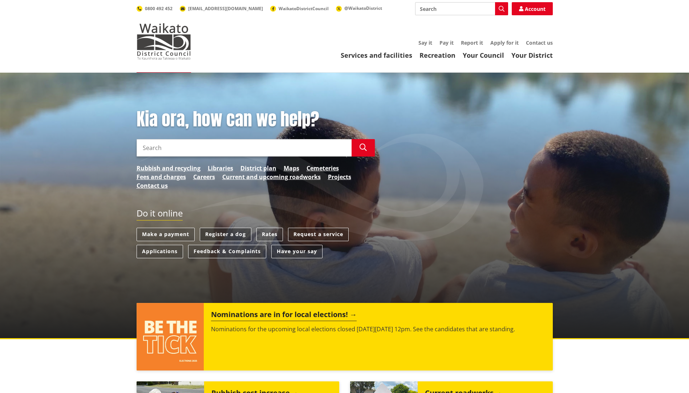
click at [234, 233] on link "Register a dog" at bounding box center [226, 234] width 52 height 13
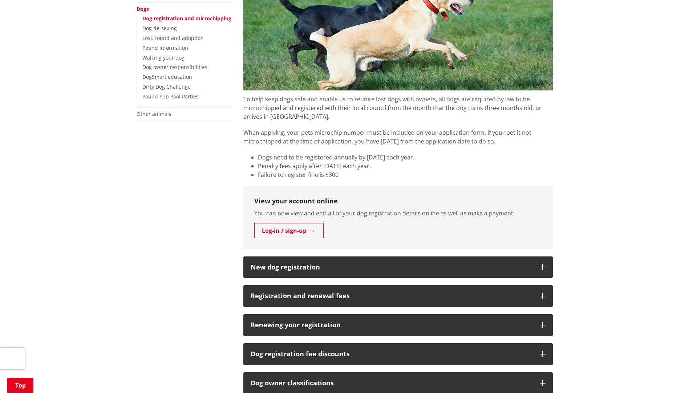
scroll to position [200, 0]
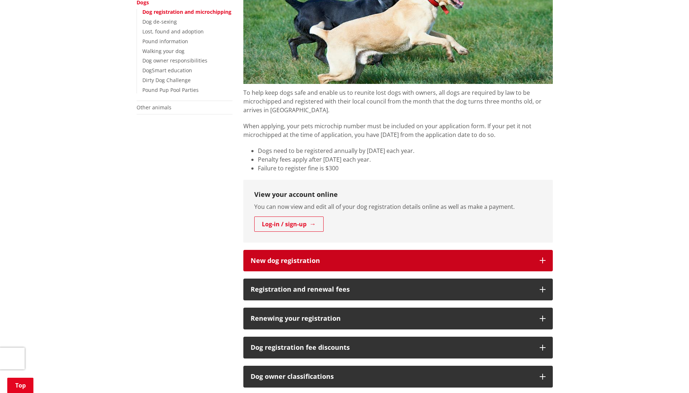
click at [542, 259] on icon "button" at bounding box center [543, 261] width 6 height 6
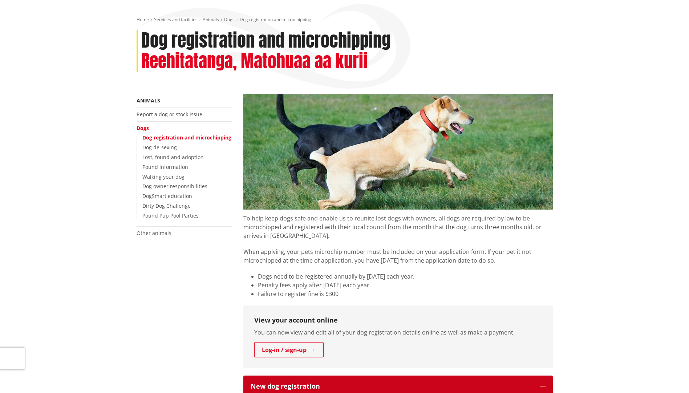
scroll to position [0, 0]
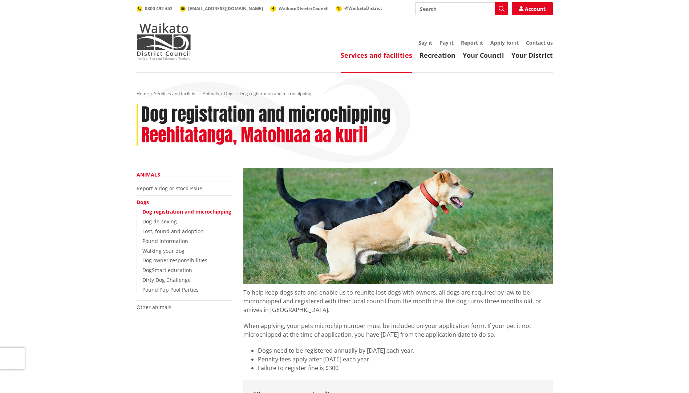
click at [145, 176] on link "Animals" at bounding box center [149, 174] width 24 height 7
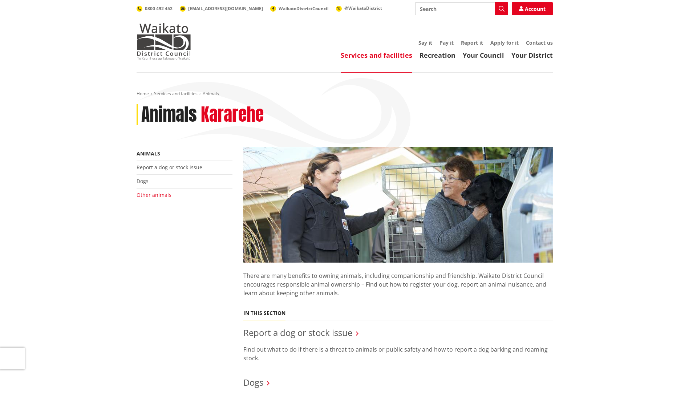
click at [169, 194] on link "Other animals" at bounding box center [154, 194] width 35 height 7
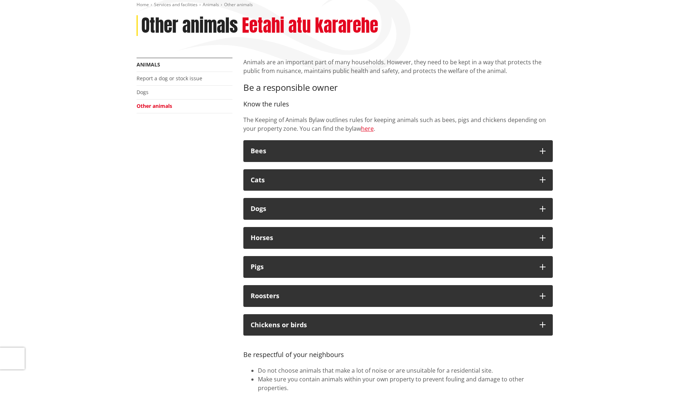
scroll to position [91, 0]
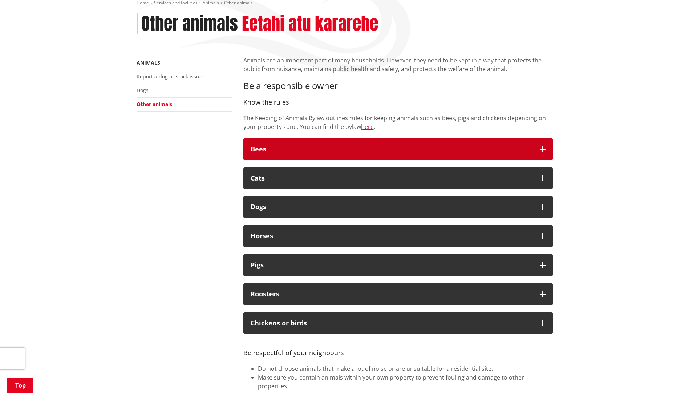
click at [542, 151] on icon "button" at bounding box center [543, 149] width 6 height 6
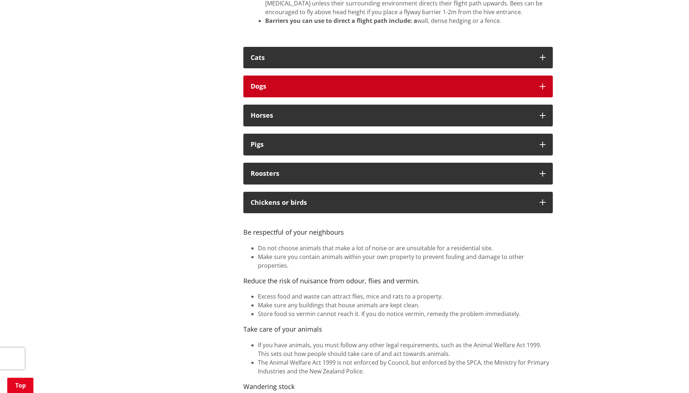
scroll to position [518, 0]
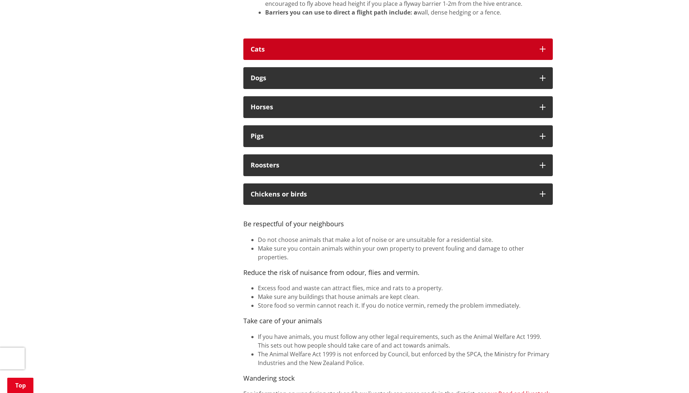
click at [544, 46] on button "Cats" at bounding box center [397, 49] width 309 height 22
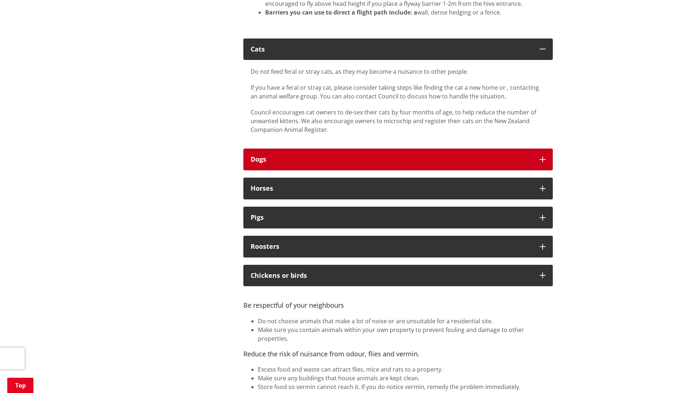
click at [544, 158] on icon "button" at bounding box center [543, 160] width 6 height 6
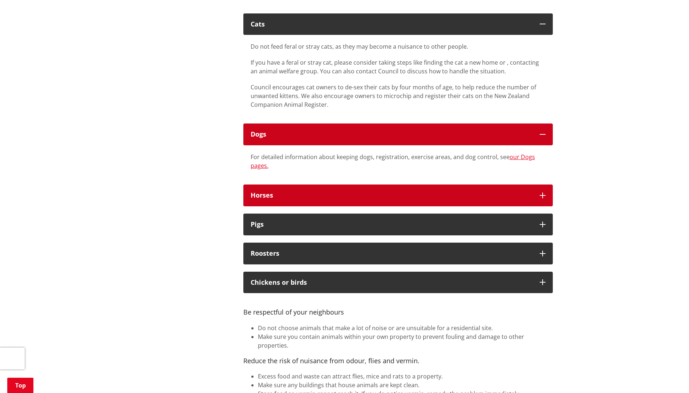
scroll to position [545, 0]
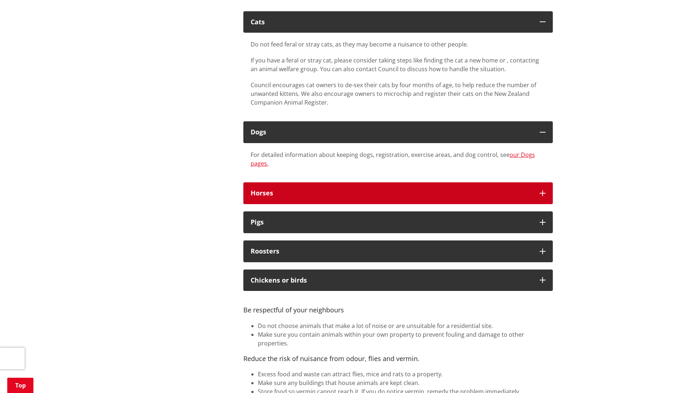
click at [542, 193] on icon "button" at bounding box center [543, 193] width 6 height 6
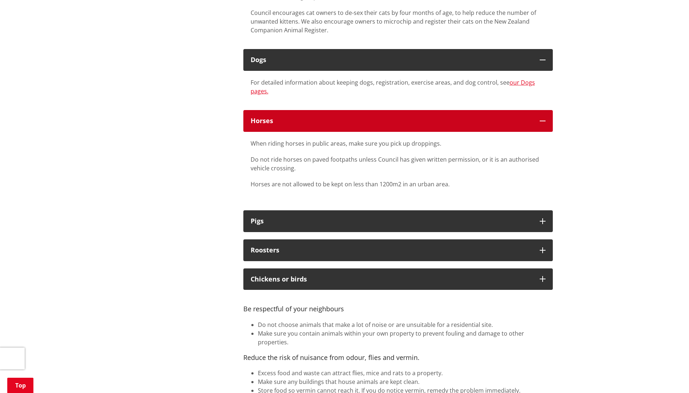
scroll to position [627, 0]
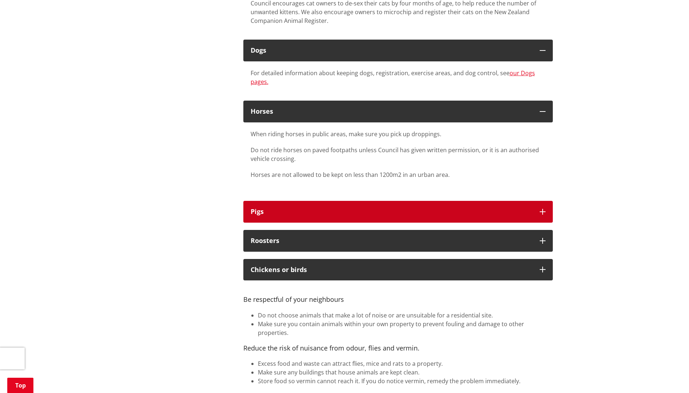
click at [544, 209] on icon "button" at bounding box center [543, 212] width 6 height 6
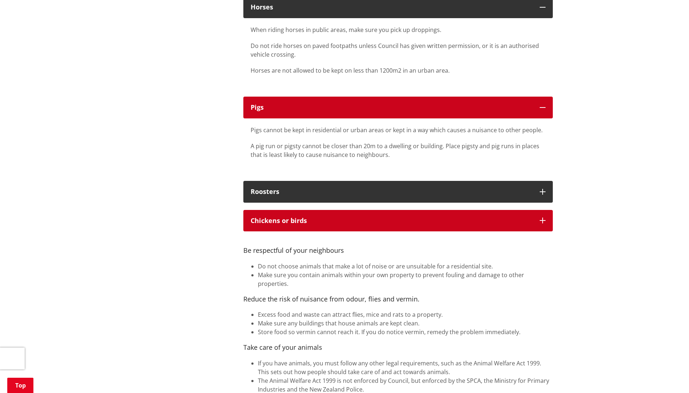
scroll to position [735, 0]
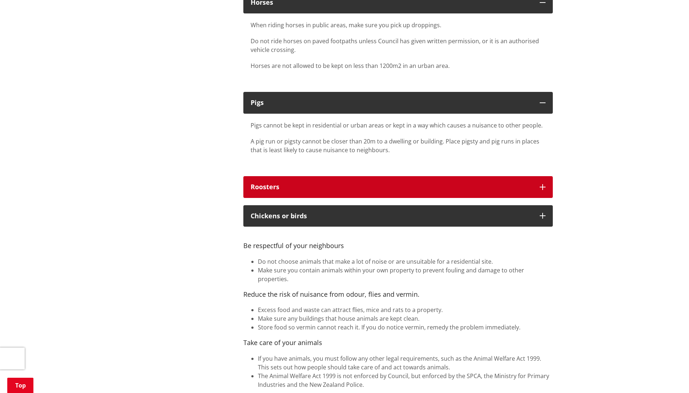
click at [542, 188] on icon "button" at bounding box center [543, 187] width 6 height 6
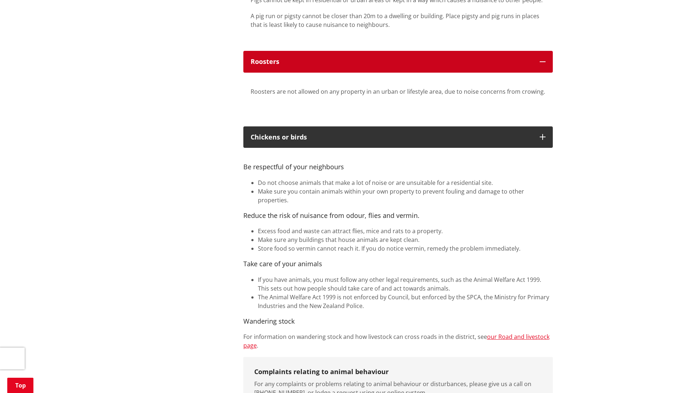
scroll to position [863, 0]
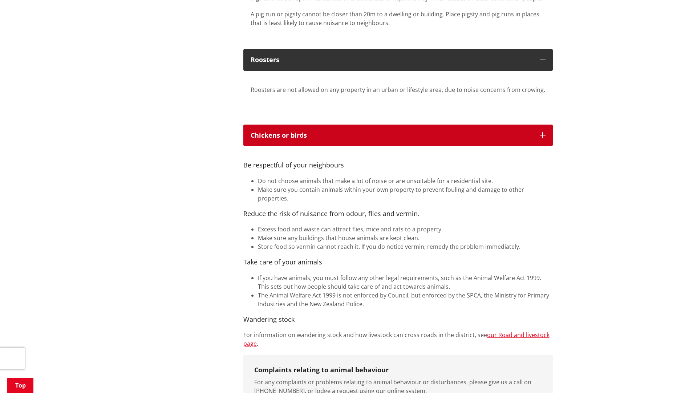
click at [542, 133] on icon "button" at bounding box center [543, 135] width 6 height 6
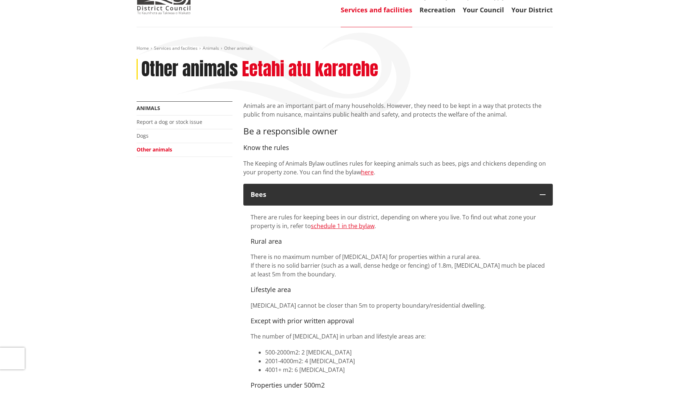
scroll to position [0, 0]
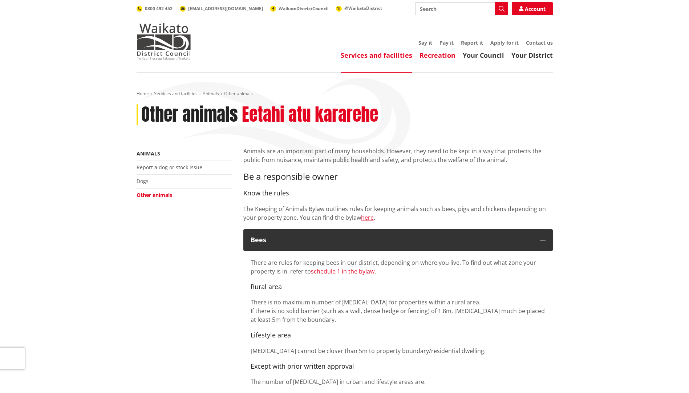
click at [438, 54] on link "Recreation" at bounding box center [437, 55] width 36 height 9
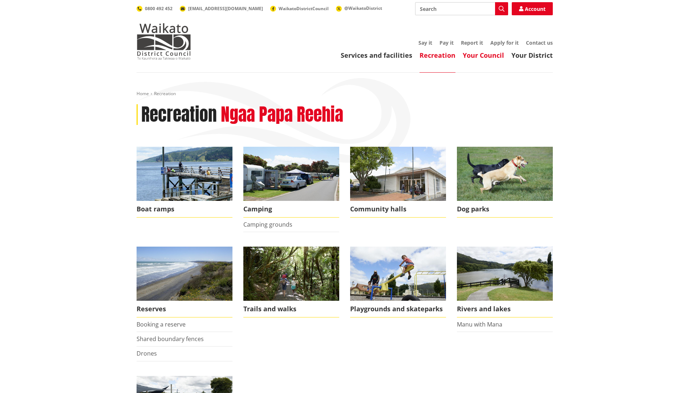
click at [483, 56] on link "Your Council" at bounding box center [483, 55] width 41 height 9
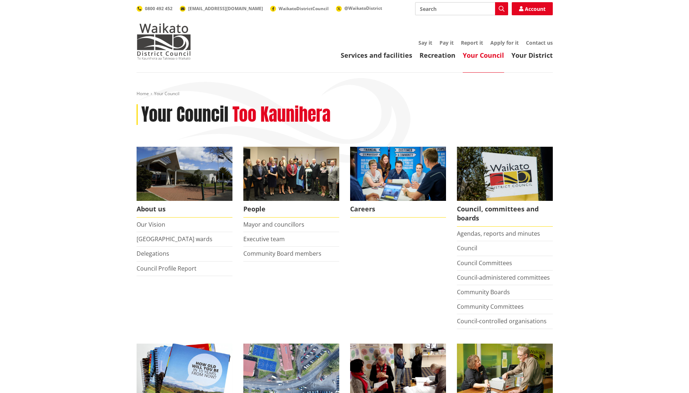
click at [475, 54] on link "Your Council" at bounding box center [483, 55] width 41 height 9
click at [364, 56] on link "Services and facilities" at bounding box center [377, 55] width 72 height 9
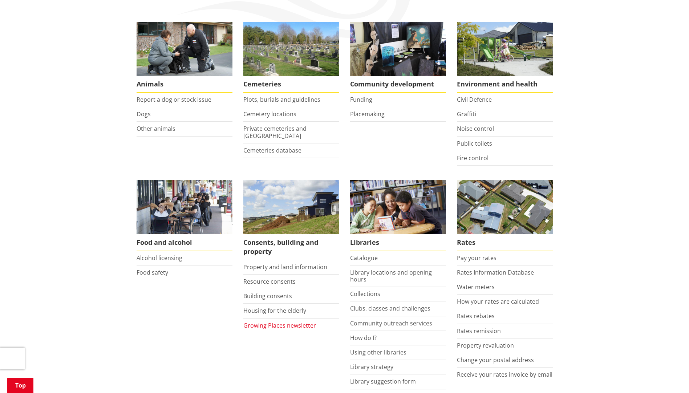
scroll to position [127, 0]
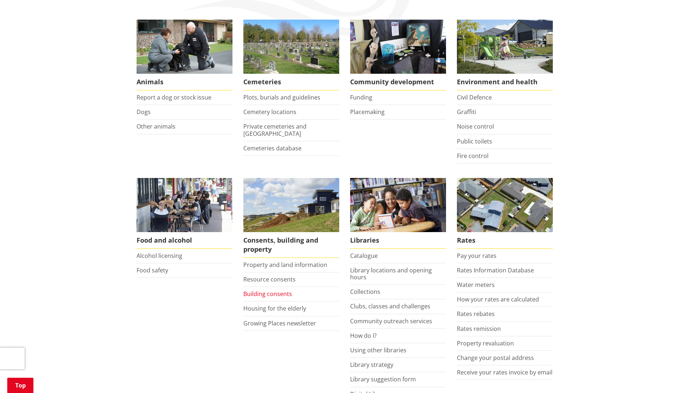
click at [272, 293] on link "Building consents" at bounding box center [267, 294] width 49 height 8
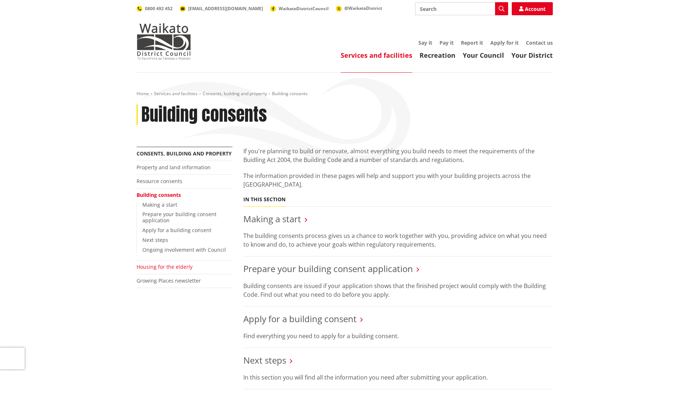
click at [180, 265] on link "Housing for the elderly" at bounding box center [165, 266] width 56 height 7
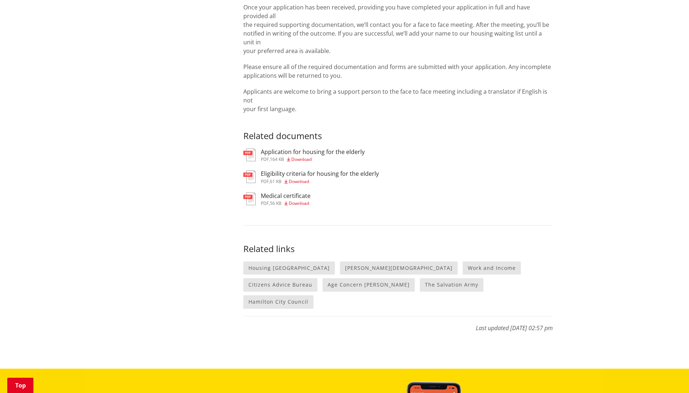
scroll to position [835, 0]
